Goal: Information Seeking & Learning: Learn about a topic

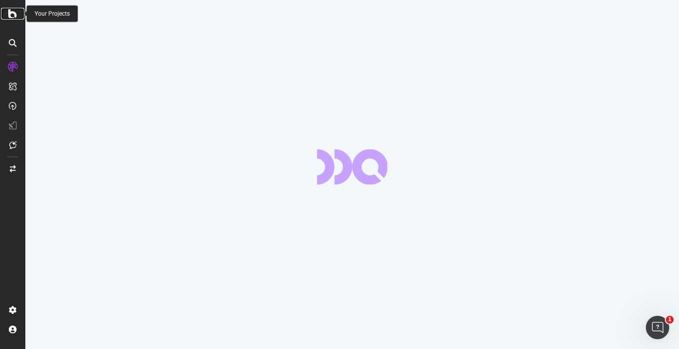
click at [13, 16] on icon at bounding box center [12, 14] width 9 height 12
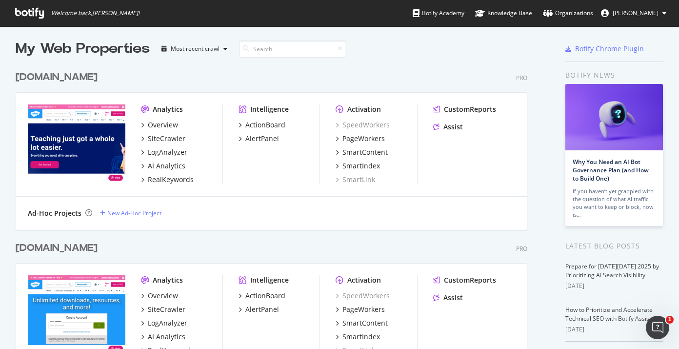
scroll to position [13, 0]
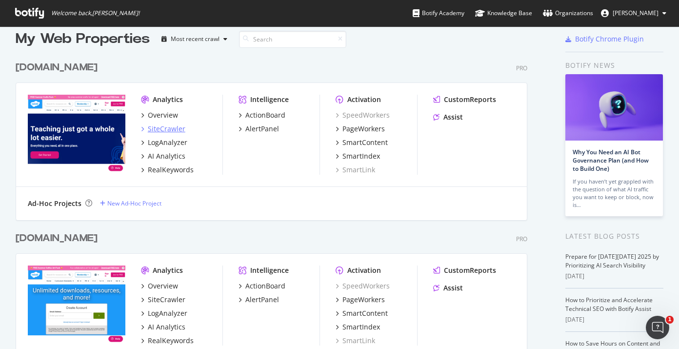
click at [169, 128] on div "SiteCrawler" at bounding box center [167, 129] width 38 height 10
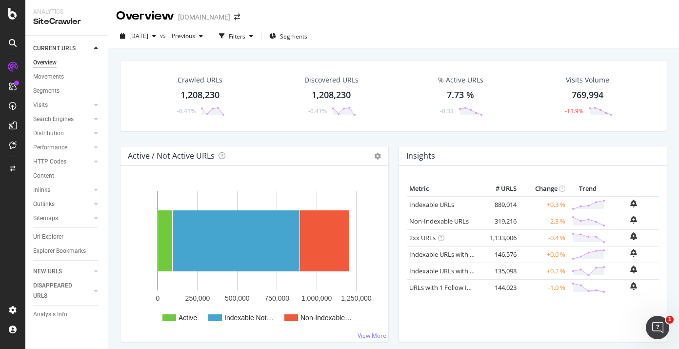
click at [37, 243] on div "Url Explorer" at bounding box center [70, 237] width 75 height 14
click at [39, 238] on div "Url Explorer" at bounding box center [48, 237] width 30 height 10
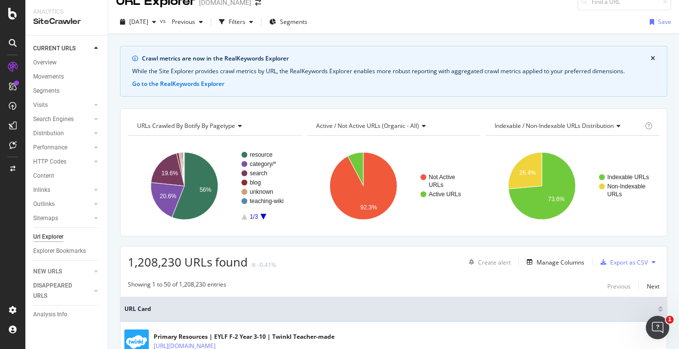
scroll to position [25, 0]
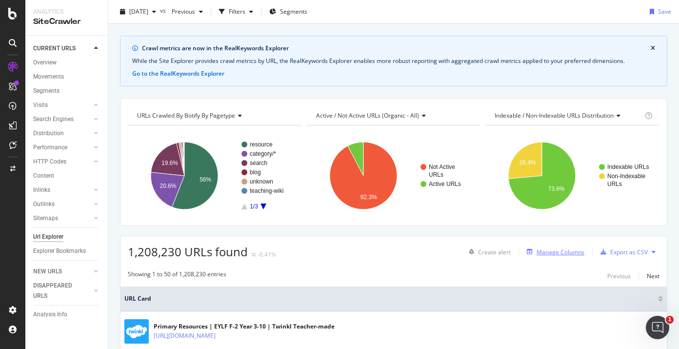
click at [565, 252] on div "Manage Columns" at bounding box center [561, 252] width 48 height 8
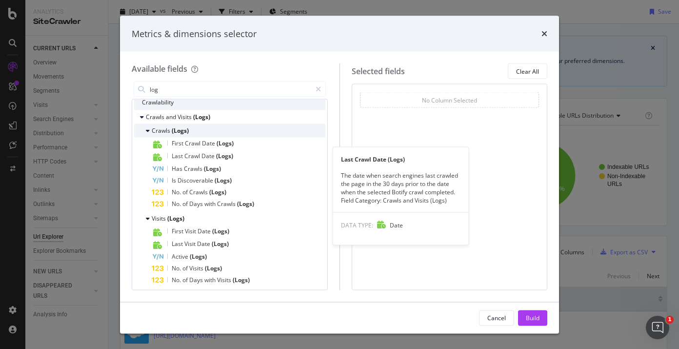
scroll to position [32, 0]
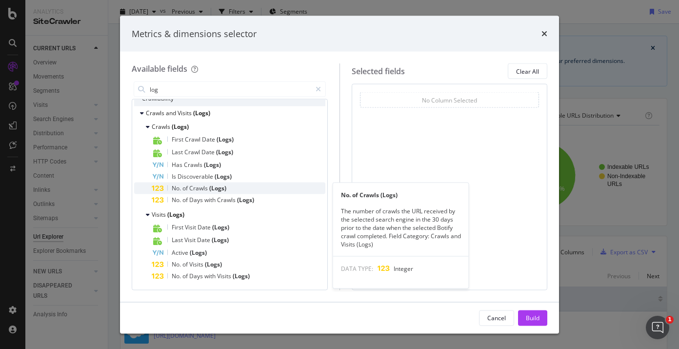
type input "log"
click at [217, 192] on div "No. of Crawls (Logs)" at bounding box center [239, 189] width 174 height 12
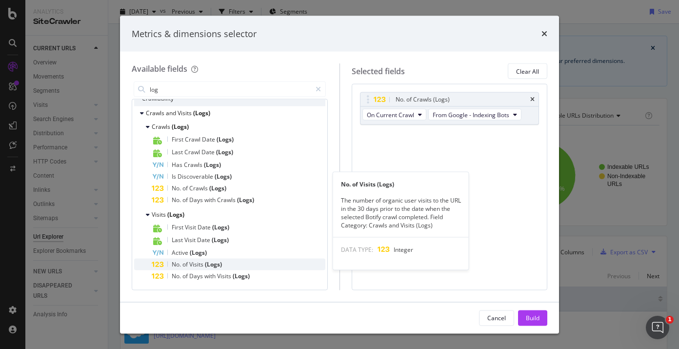
click at [242, 266] on div "No. of Visits (Logs)" at bounding box center [239, 265] width 174 height 12
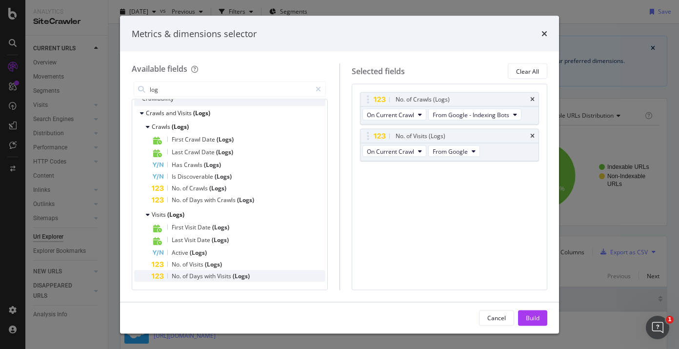
click at [270, 276] on div "No. of Days with Visits (Logs)" at bounding box center [239, 276] width 174 height 12
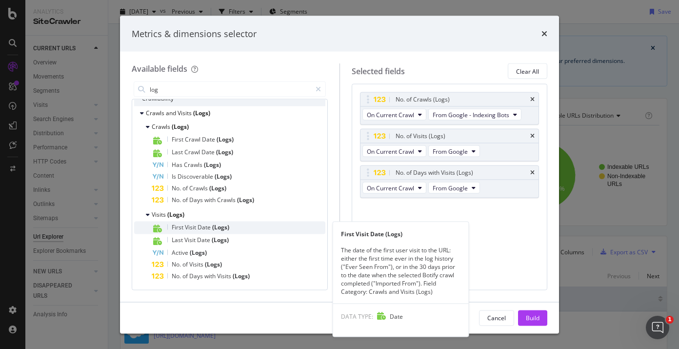
click at [251, 224] on div "First Visit Date (Logs)" at bounding box center [239, 228] width 174 height 13
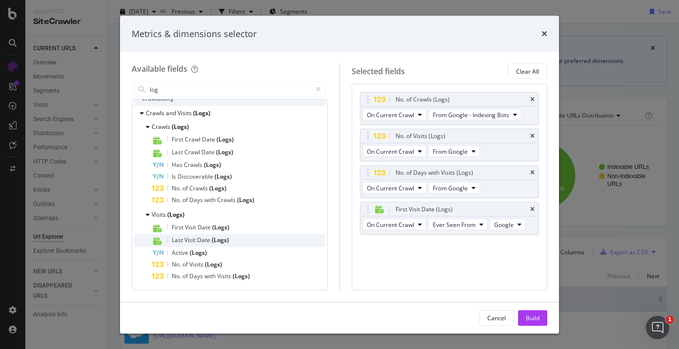
click at [247, 237] on div "Last Visit Date (Logs)" at bounding box center [239, 240] width 174 height 13
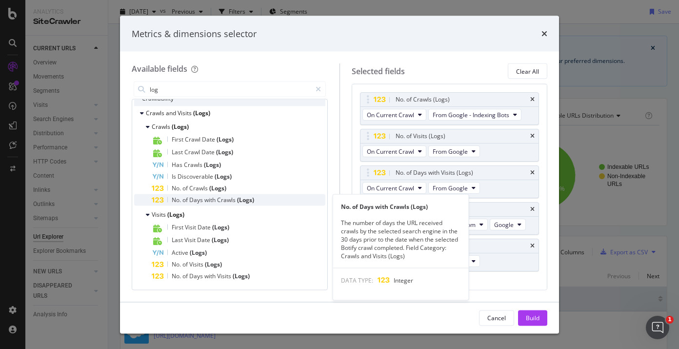
click at [249, 200] on span "(Logs)" at bounding box center [245, 200] width 17 height 8
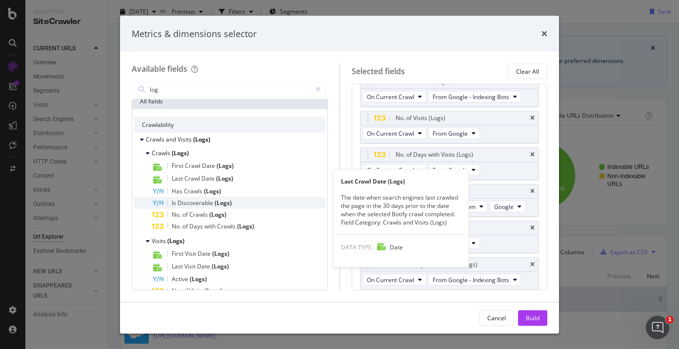
scroll to position [0, 0]
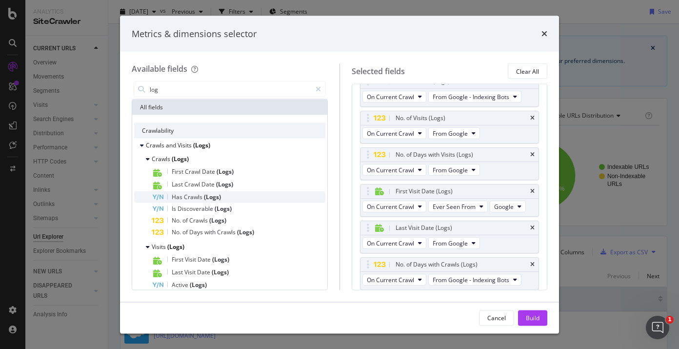
click at [227, 194] on div "Has Crawls (Logs)" at bounding box center [239, 197] width 174 height 12
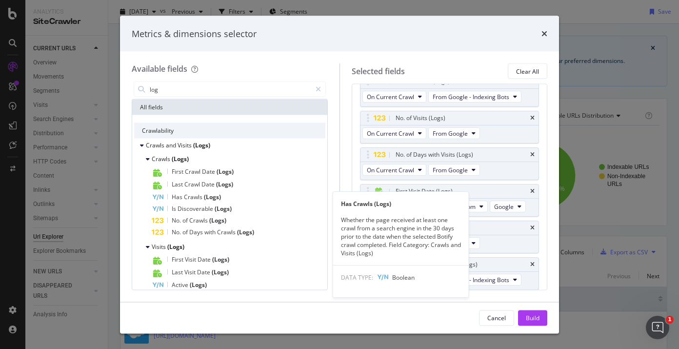
scroll to position [55, 0]
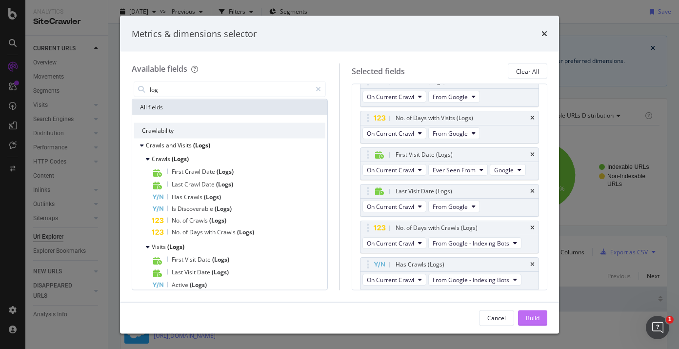
click at [537, 314] on div "Build" at bounding box center [533, 317] width 14 height 8
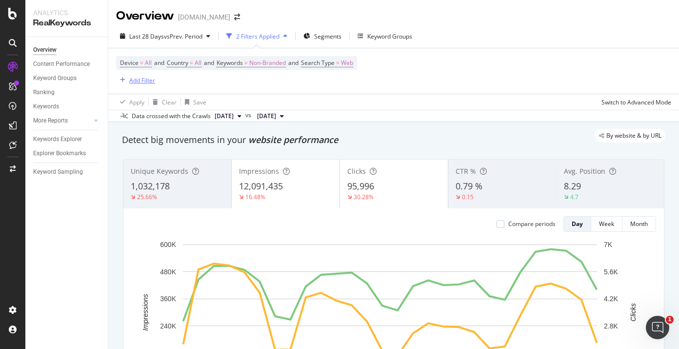
click at [146, 79] on div "Add Filter" at bounding box center [142, 80] width 26 height 8
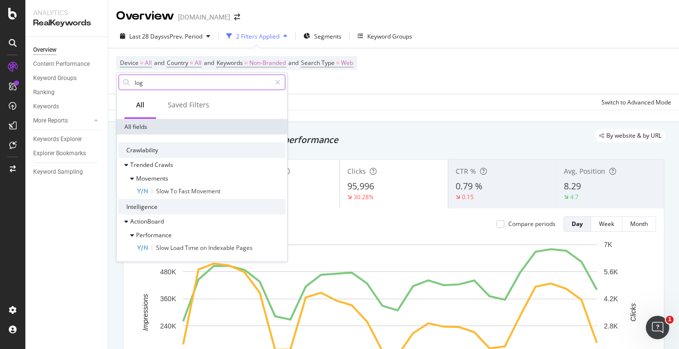
type input "log"
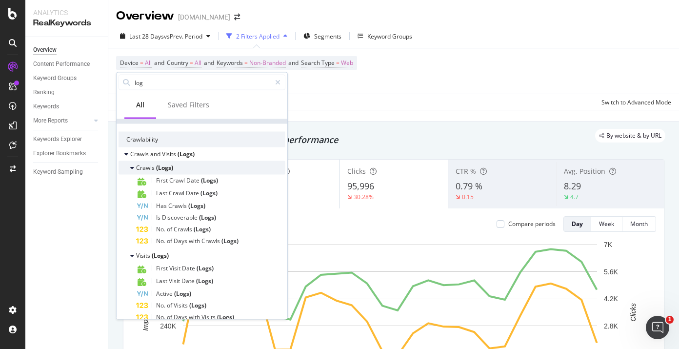
scroll to position [22, 0]
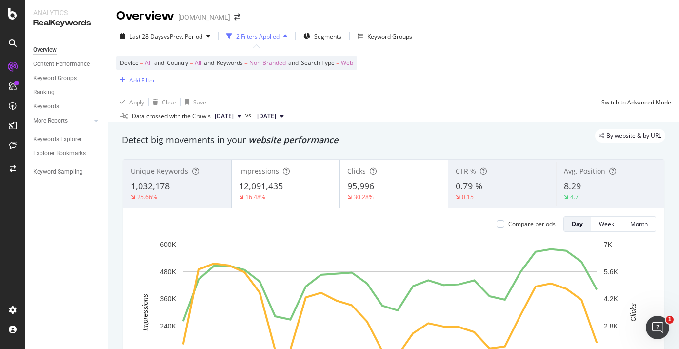
click at [76, 144] on div "Keywords Explorer" at bounding box center [57, 139] width 49 height 10
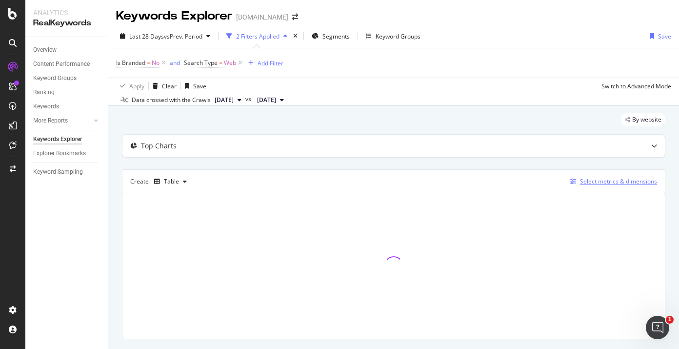
click at [587, 177] on div "Select metrics & dimensions" at bounding box center [618, 181] width 77 height 8
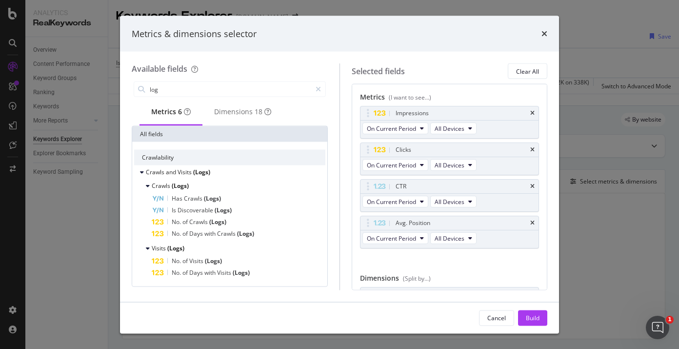
scroll to position [0, 0]
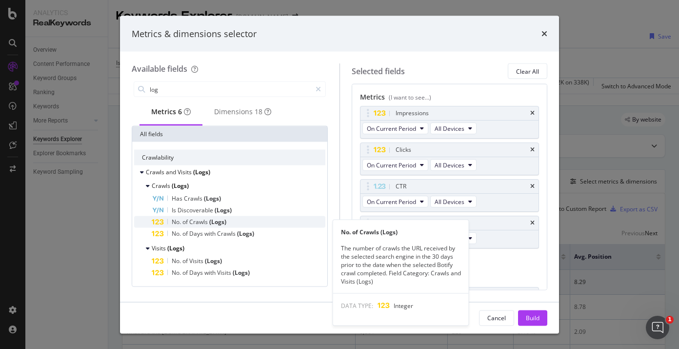
type input "log"
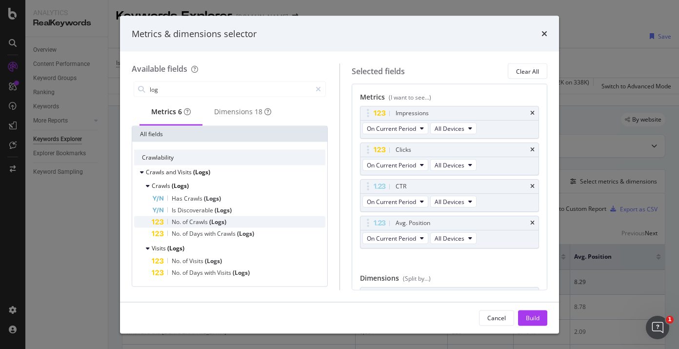
click at [215, 220] on div "No. of Crawls (Logs)" at bounding box center [239, 222] width 174 height 12
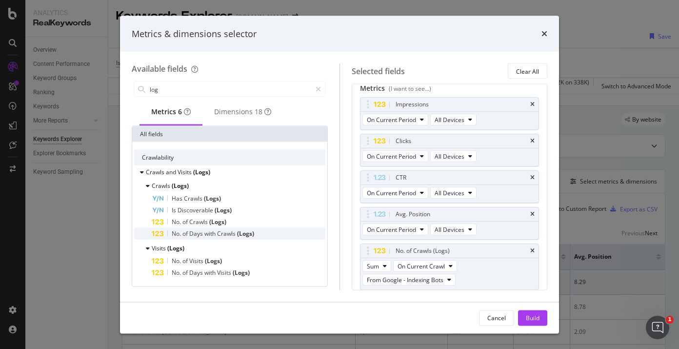
click at [216, 237] on span "with" at bounding box center [211, 233] width 13 height 8
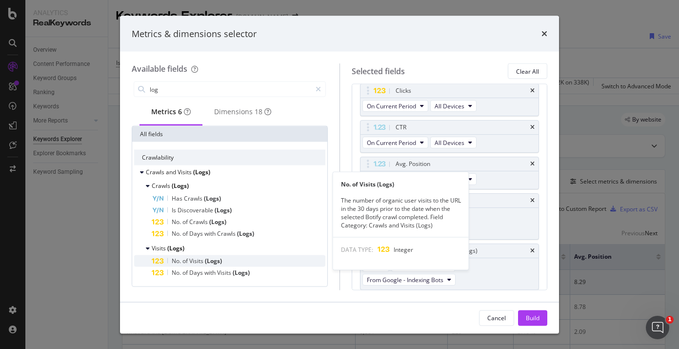
click at [220, 265] on span "(Logs)" at bounding box center [213, 261] width 17 height 8
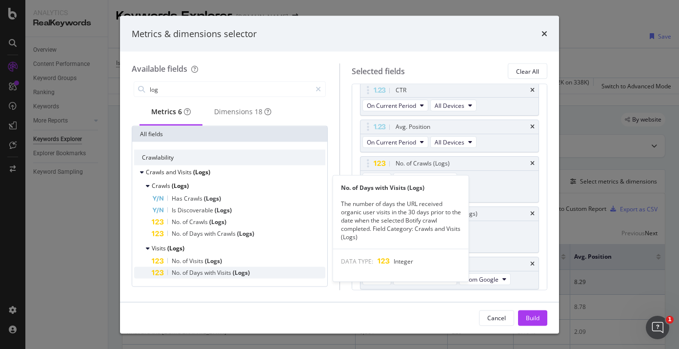
click at [224, 276] on span "Visits" at bounding box center [225, 272] width 16 height 8
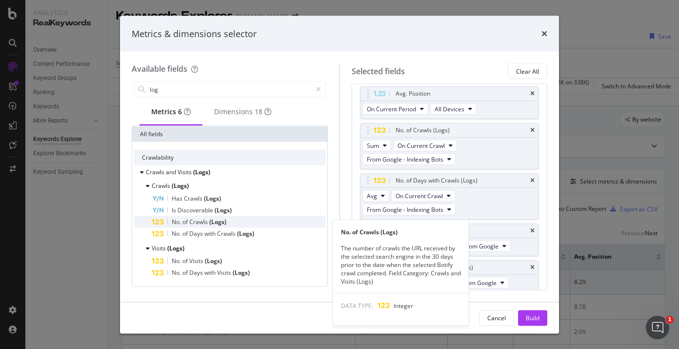
scroll to position [132, 0]
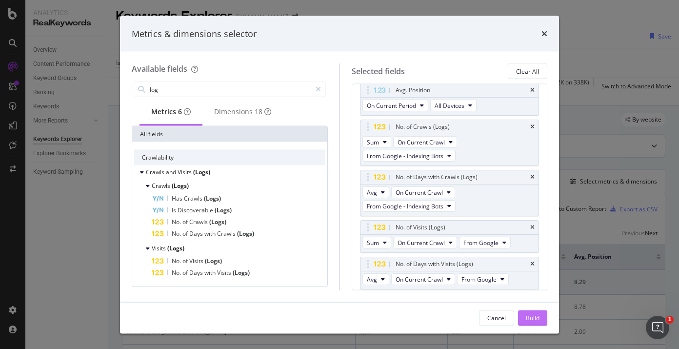
click at [528, 313] on div "Build" at bounding box center [533, 317] width 14 height 15
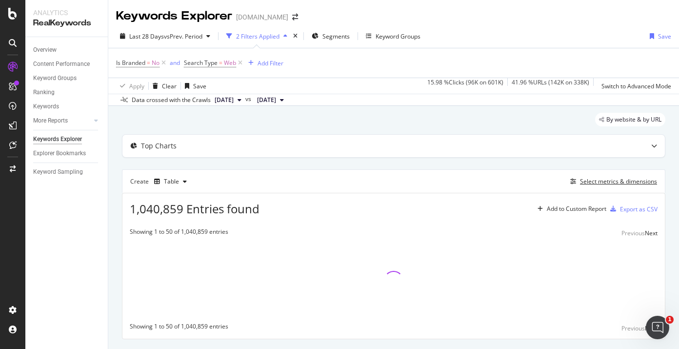
click at [567, 176] on button "Select metrics & dimensions" at bounding box center [612, 182] width 91 height 12
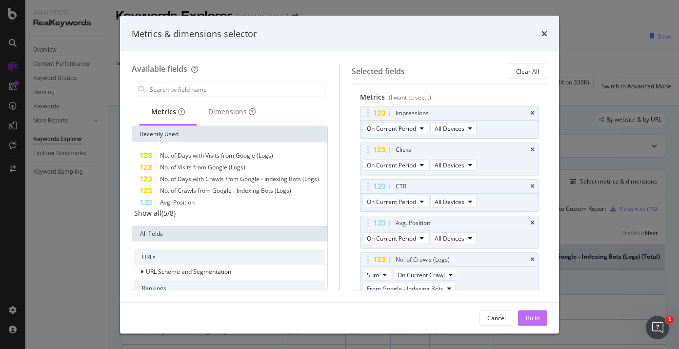
click at [533, 321] on div "Build" at bounding box center [533, 317] width 14 height 8
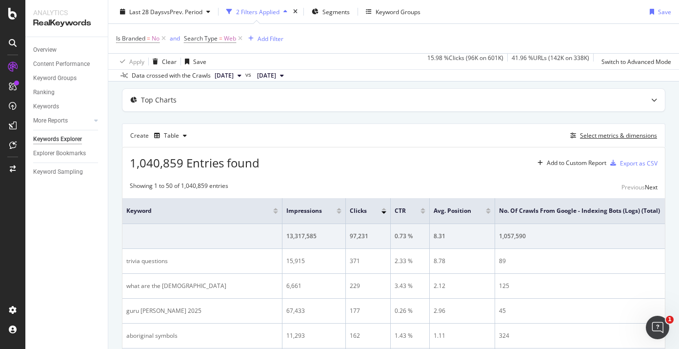
scroll to position [47, 0]
click at [583, 133] on div "Select metrics & dimensions" at bounding box center [618, 134] width 77 height 8
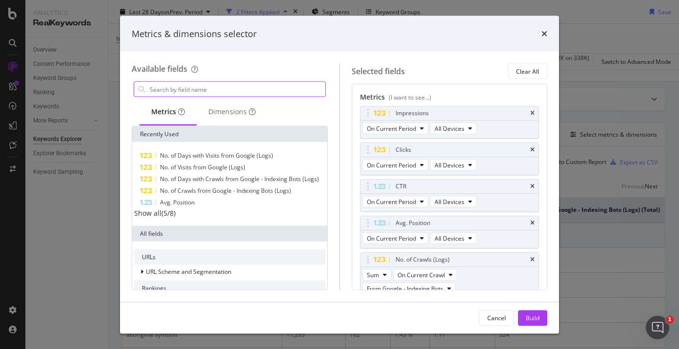
click at [198, 89] on input "modal" at bounding box center [237, 89] width 177 height 15
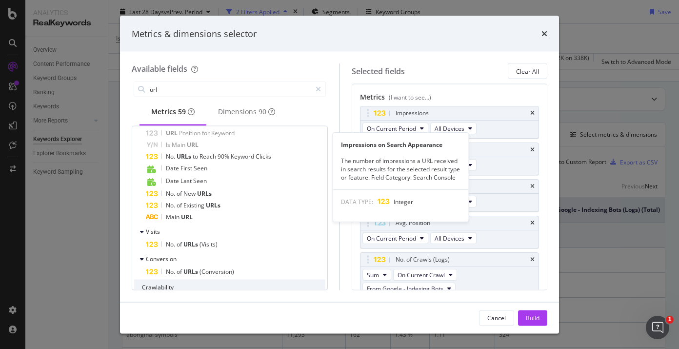
scroll to position [242, 0]
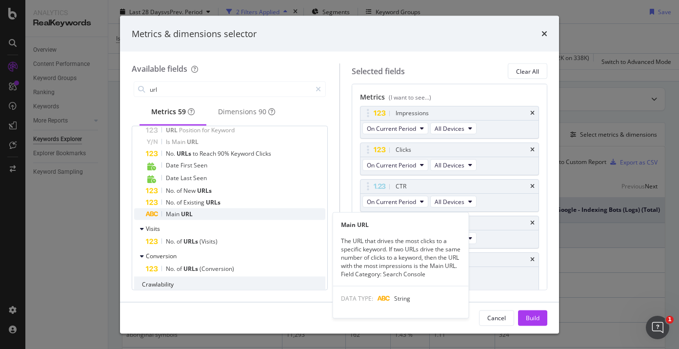
type input "url"
click at [199, 215] on div "Main URL" at bounding box center [236, 214] width 180 height 12
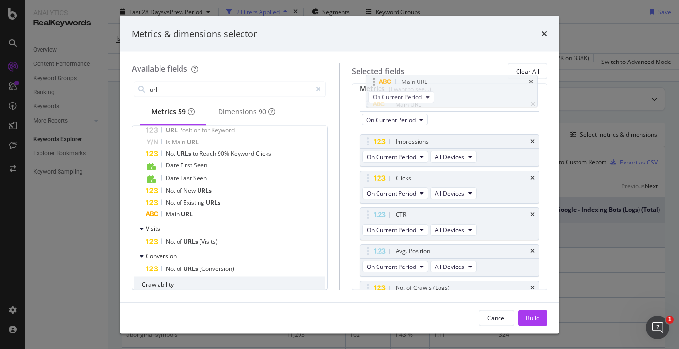
scroll to position [0, 0]
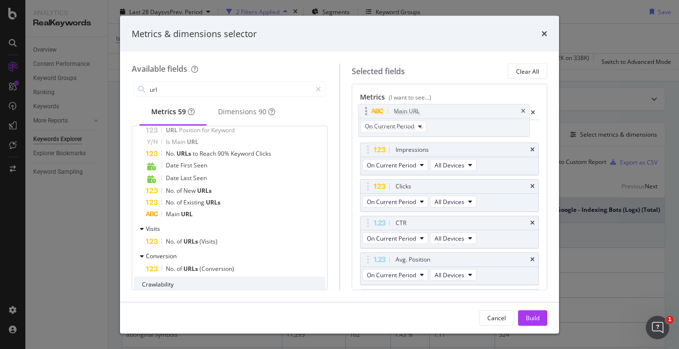
drag, startPoint x: 439, startPoint y: 184, endPoint x: 437, endPoint y: 118, distance: 66.9
click at [437, 118] on body "Analytics RealKeywords Overview Content Performance Keyword Groups Ranking Keyw…" at bounding box center [339, 174] width 679 height 349
click at [548, 319] on div "Cancel Build" at bounding box center [339, 317] width 439 height 31
click at [539, 319] on div "Build" at bounding box center [533, 317] width 14 height 8
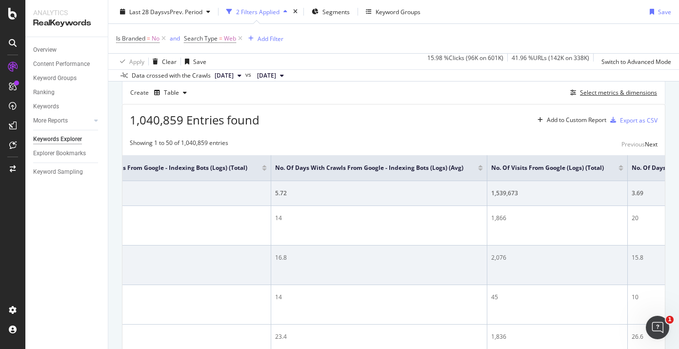
scroll to position [88, 0]
